Goal: Find contact information: Find contact information

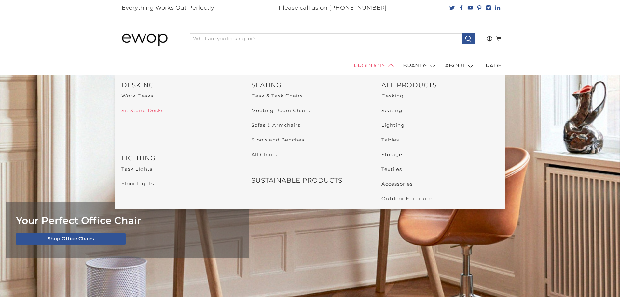
click at [131, 109] on link "Sit Stand Desks" at bounding box center [142, 110] width 42 height 6
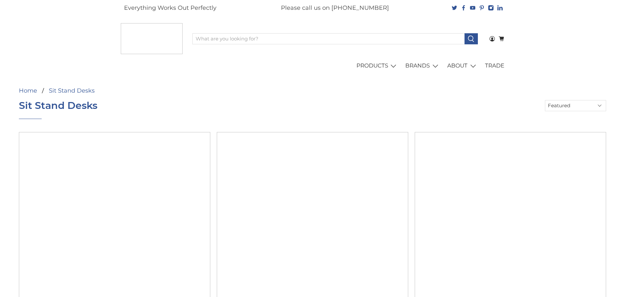
select select "price-ascending"
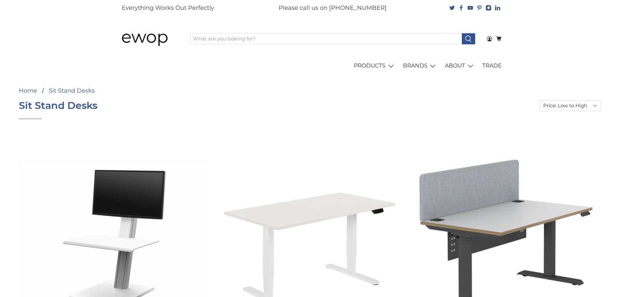
drag, startPoint x: 375, startPoint y: 6, endPoint x: 336, endPoint y: 4, distance: 38.5
click at [336, 4] on p "Please call us on [PHONE_NUMBER]" at bounding box center [333, 8] width 108 height 9
copy p "01223 491737"
